Goal: Task Accomplishment & Management: Use online tool/utility

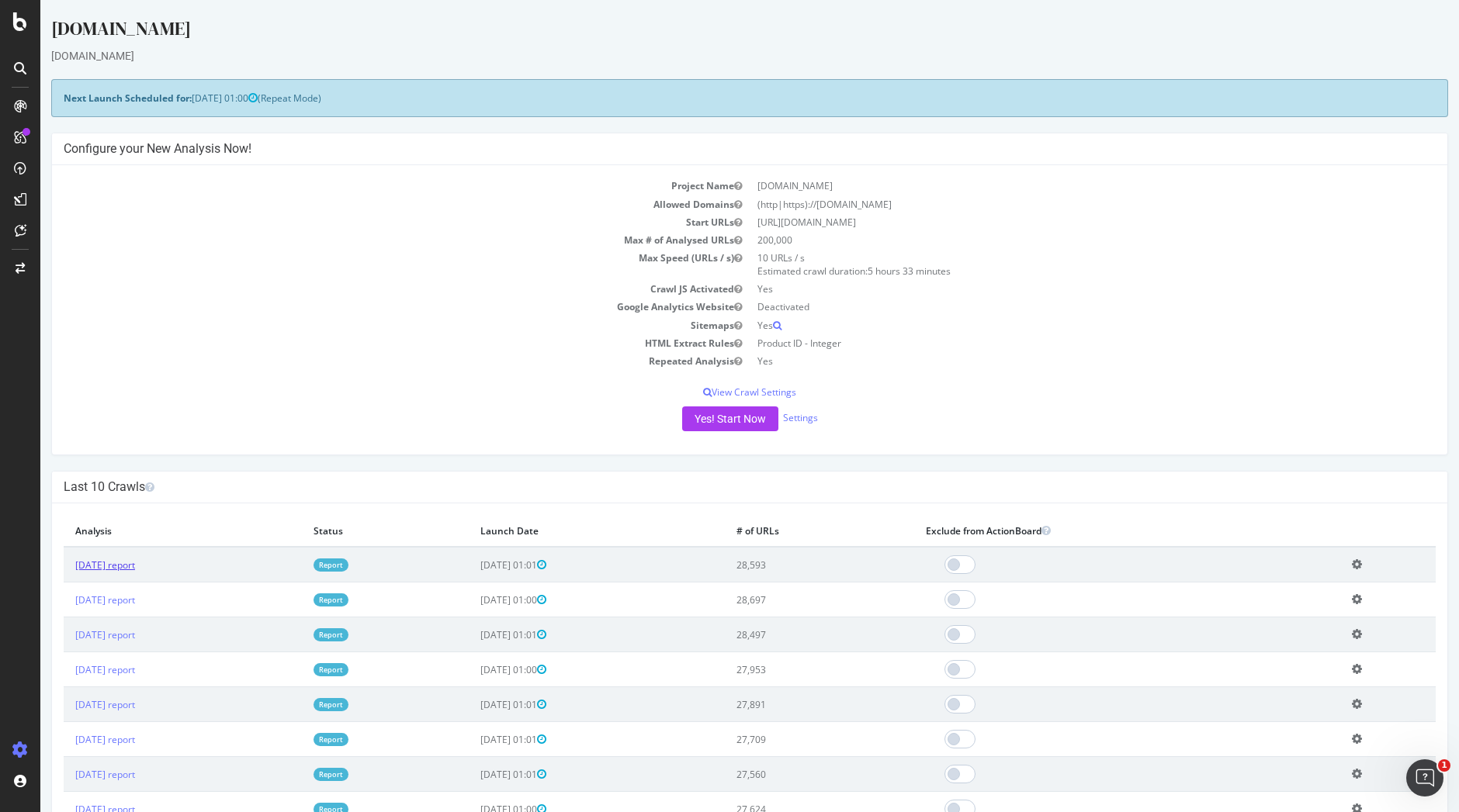
click at [120, 562] on link "[DATE] report" at bounding box center [105, 565] width 60 height 13
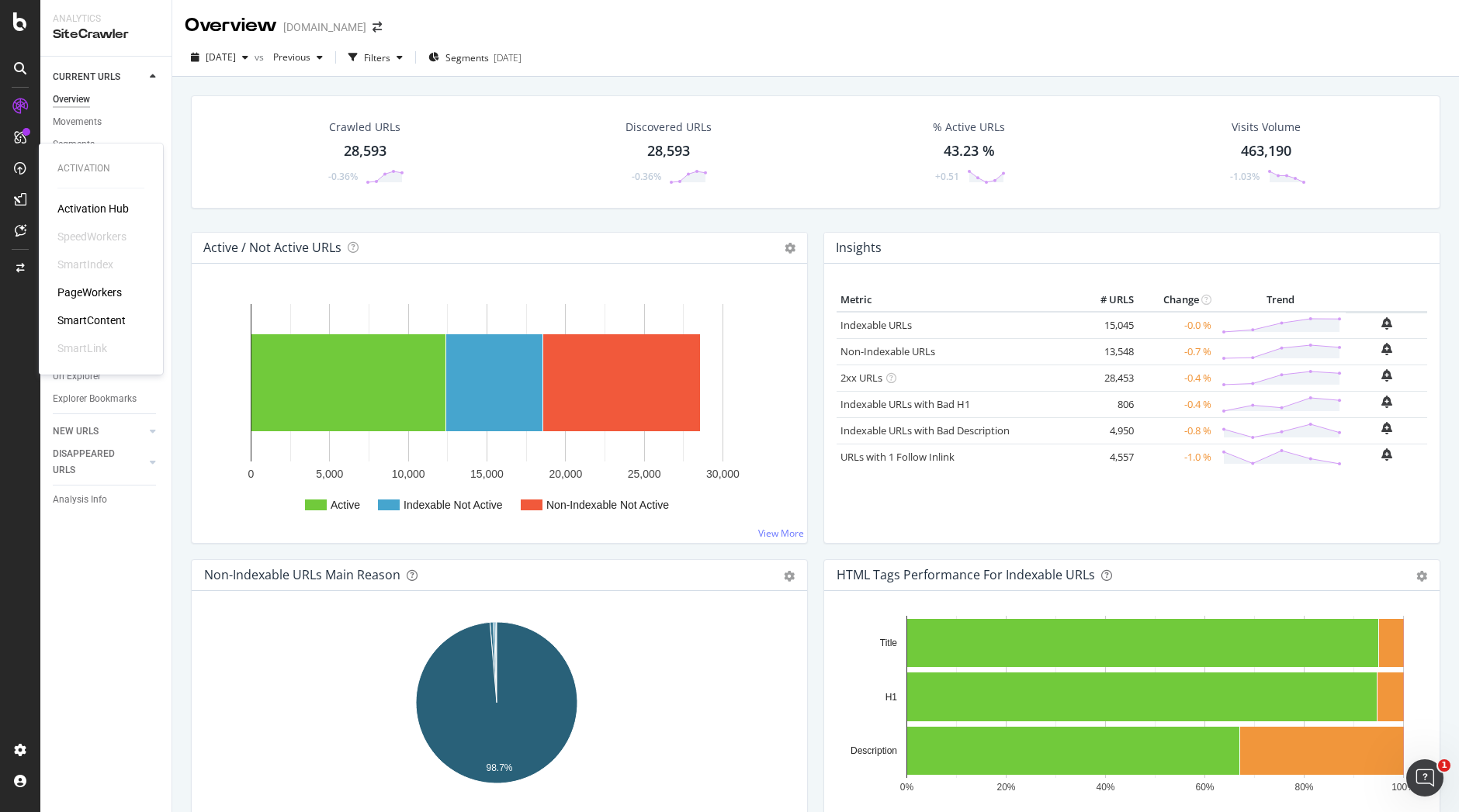
click at [101, 260] on div "SmartIndex" at bounding box center [85, 264] width 56 height 16
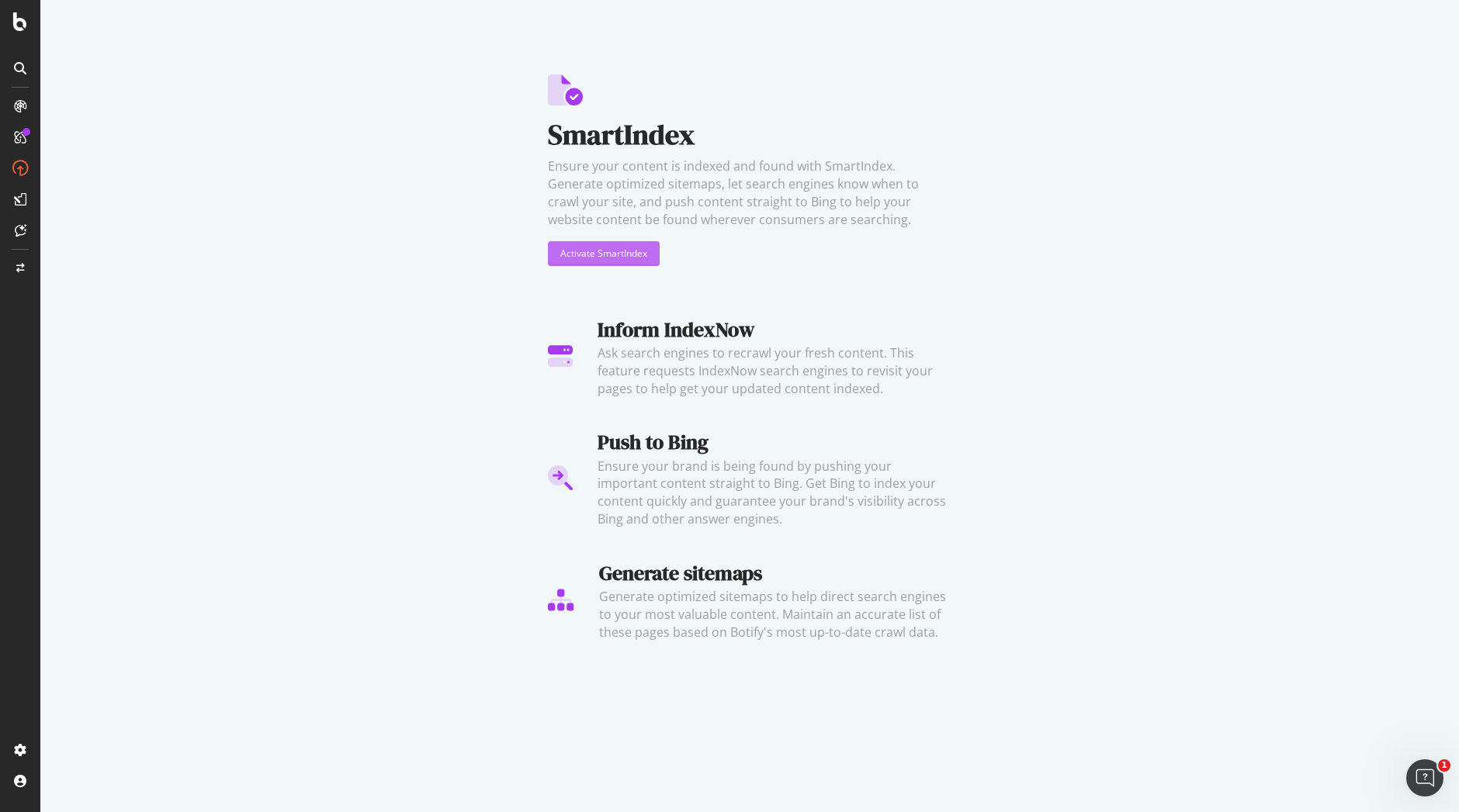
click at [589, 257] on div "Activate SmartIndex" at bounding box center [604, 253] width 87 height 13
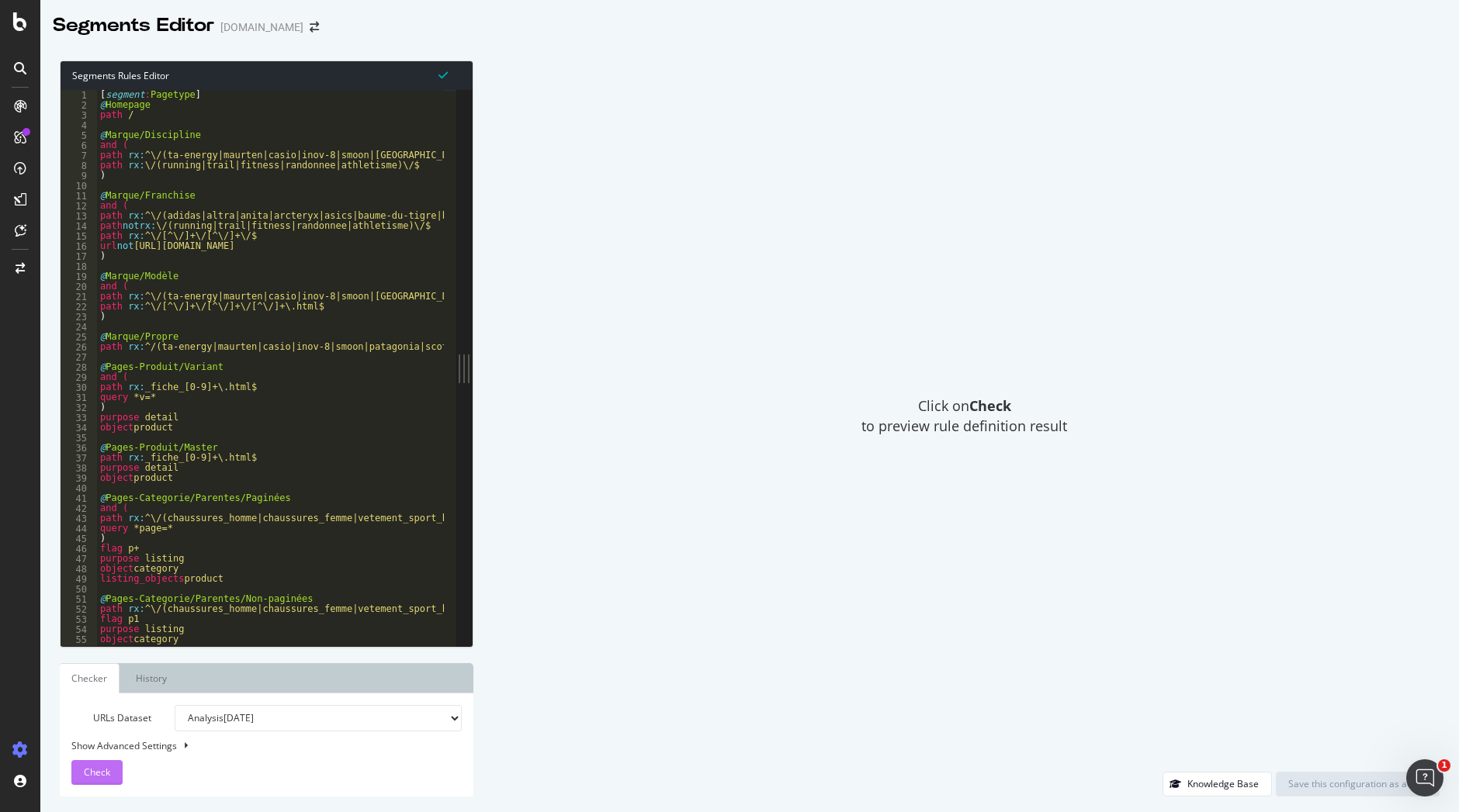
click at [100, 770] on span "Check" at bounding box center [97, 772] width 27 height 13
